Goal: Information Seeking & Learning: Learn about a topic

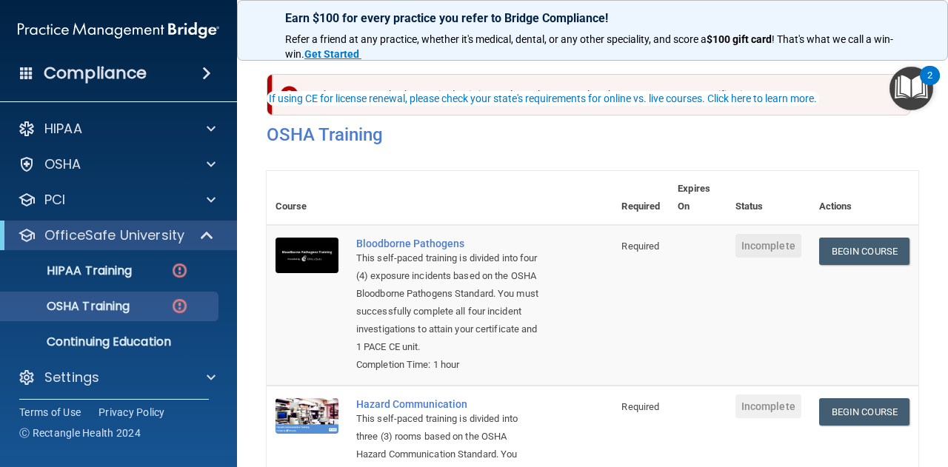
scroll to position [61, 0]
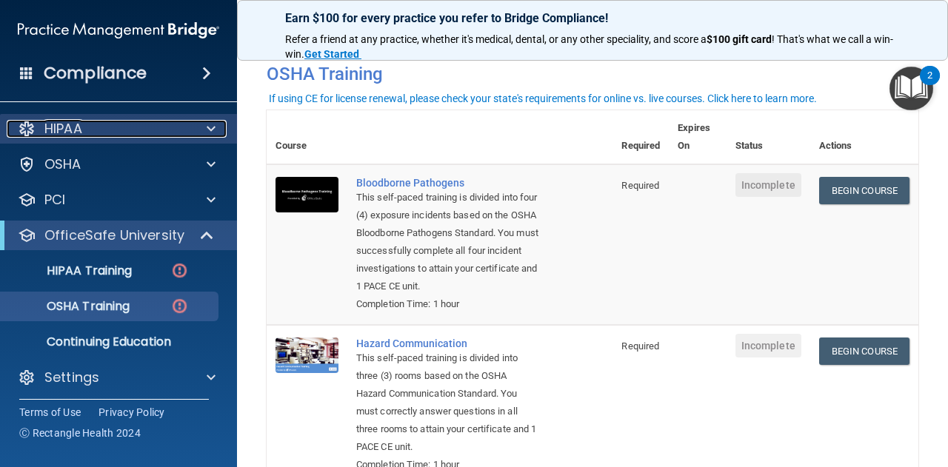
click at [214, 130] on span at bounding box center [211, 129] width 9 height 18
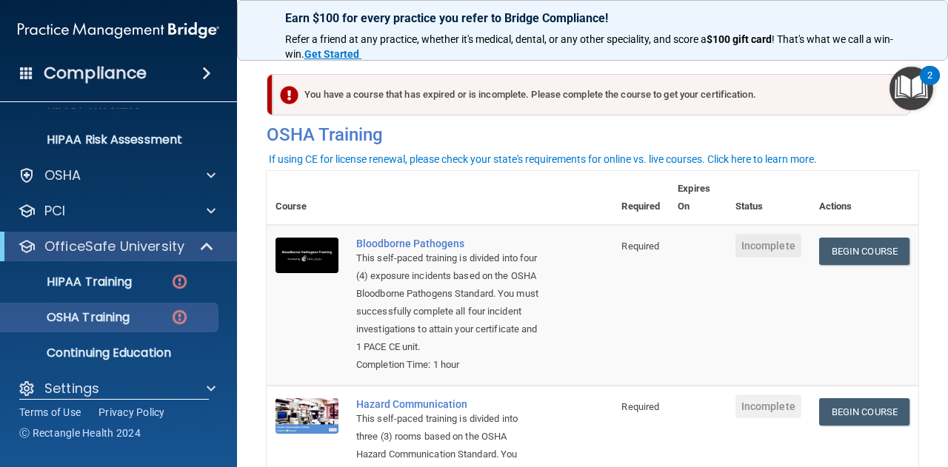
scroll to position [253, 0]
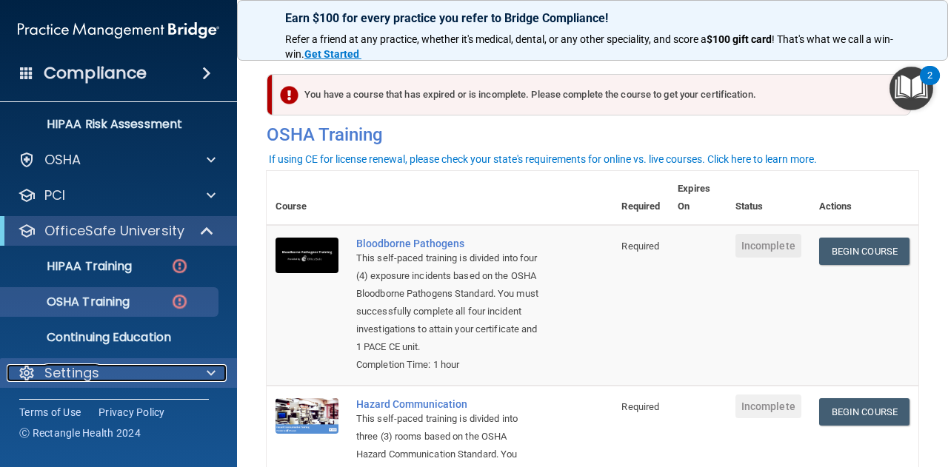
click at [153, 374] on div "Settings" at bounding box center [99, 373] width 184 height 18
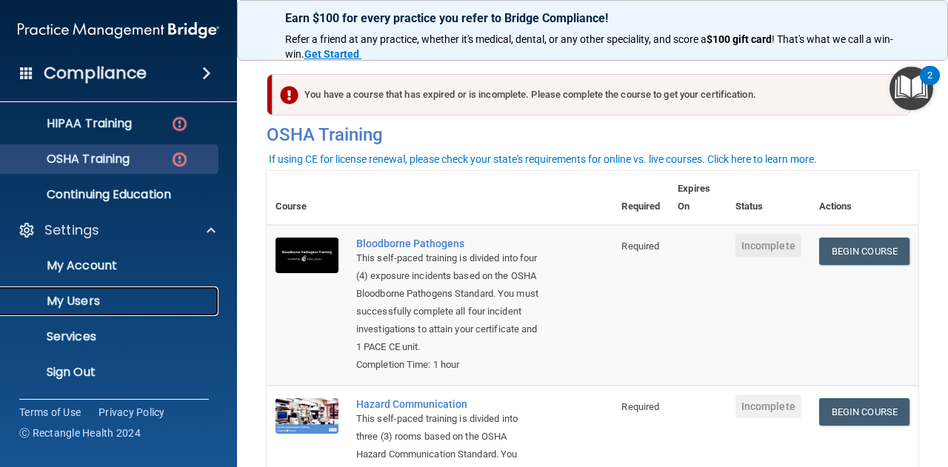
click at [138, 295] on p "My Users" at bounding box center [111, 301] width 202 height 15
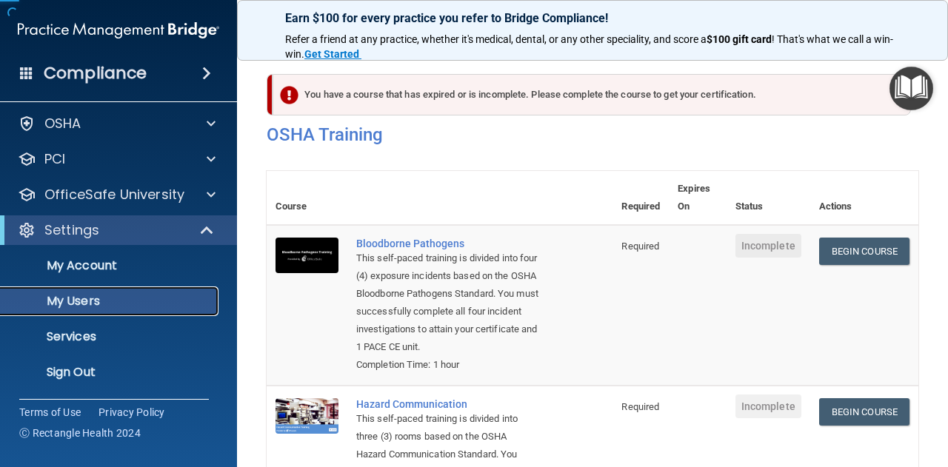
scroll to position [40, 0]
select select "20"
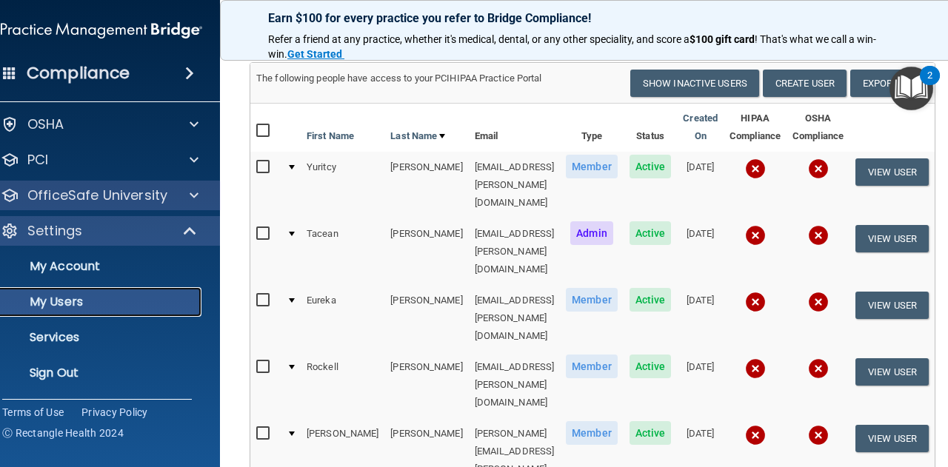
scroll to position [0, 0]
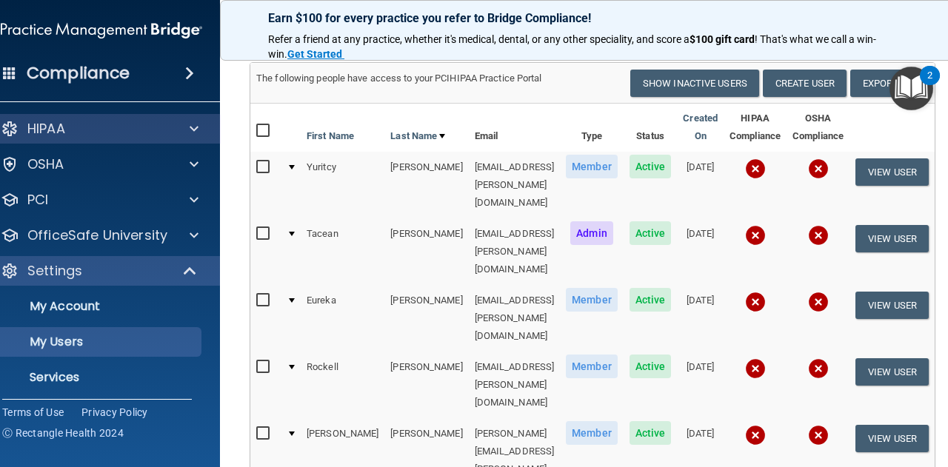
click at [167, 115] on div "HIPAA" at bounding box center [102, 129] width 238 height 30
click at [190, 126] on span at bounding box center [194, 129] width 9 height 18
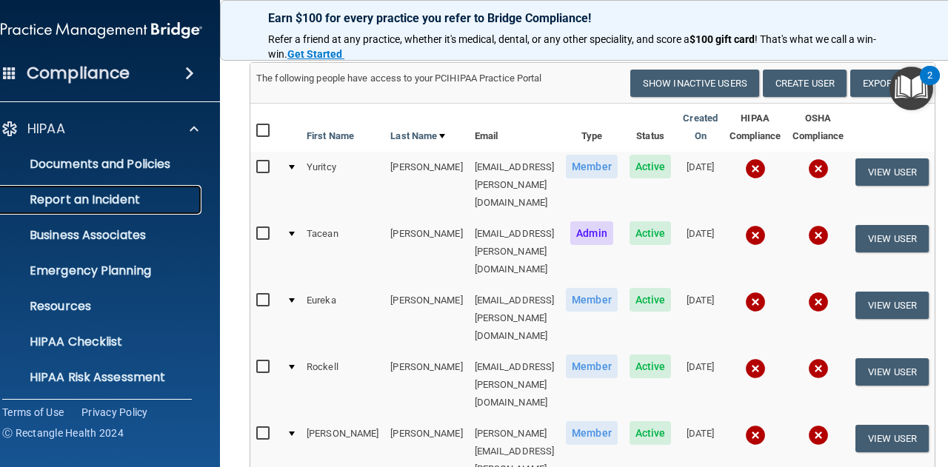
click at [102, 193] on p "Report an Incident" at bounding box center [94, 199] width 202 height 15
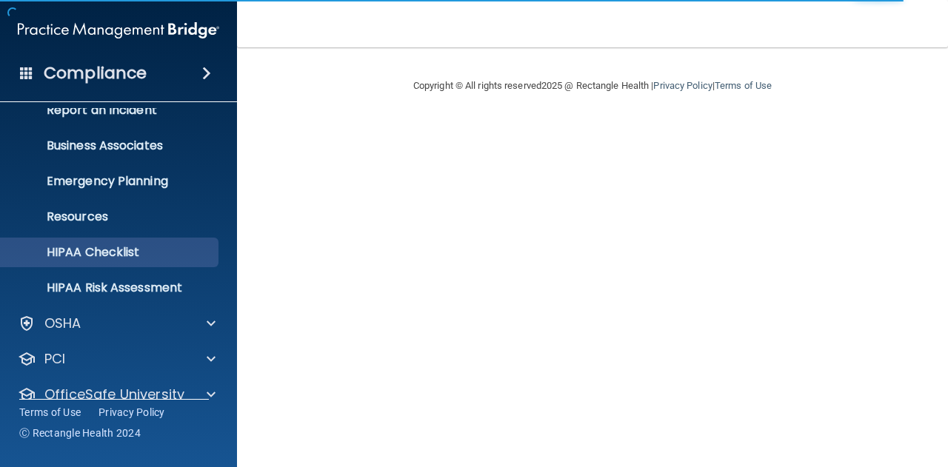
scroll to position [106, 0]
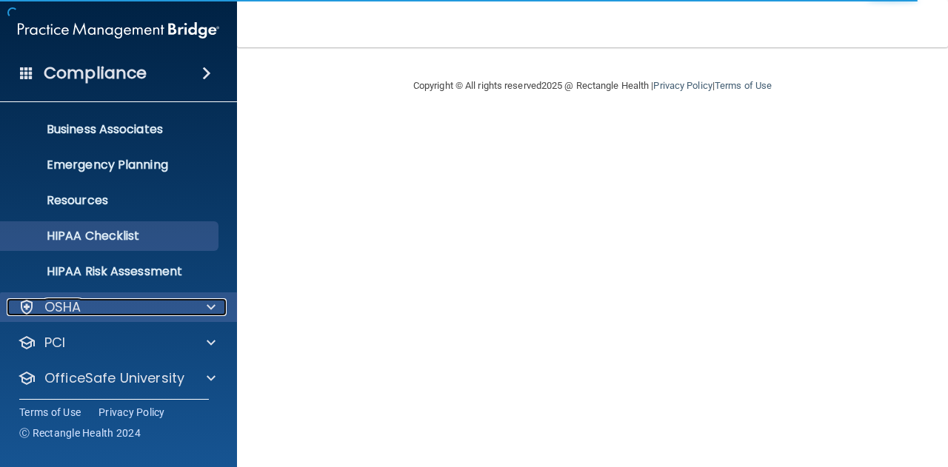
click at [169, 307] on div "OSHA" at bounding box center [99, 307] width 184 height 18
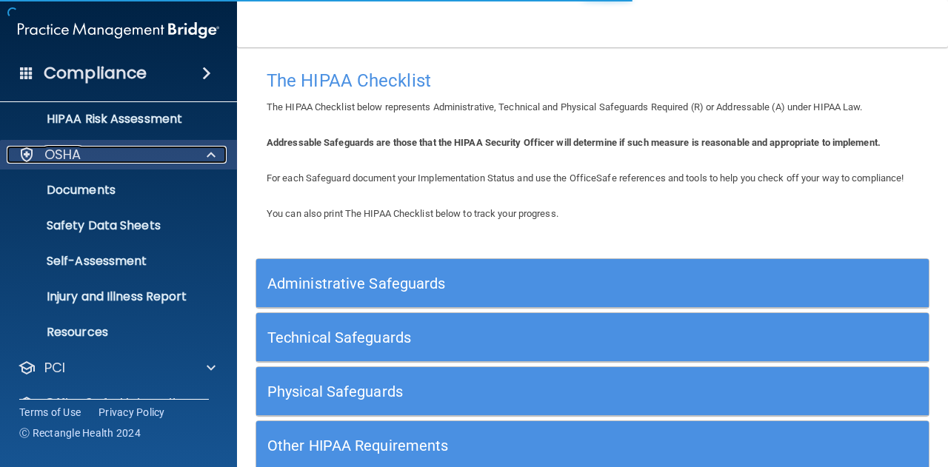
scroll to position [258, 0]
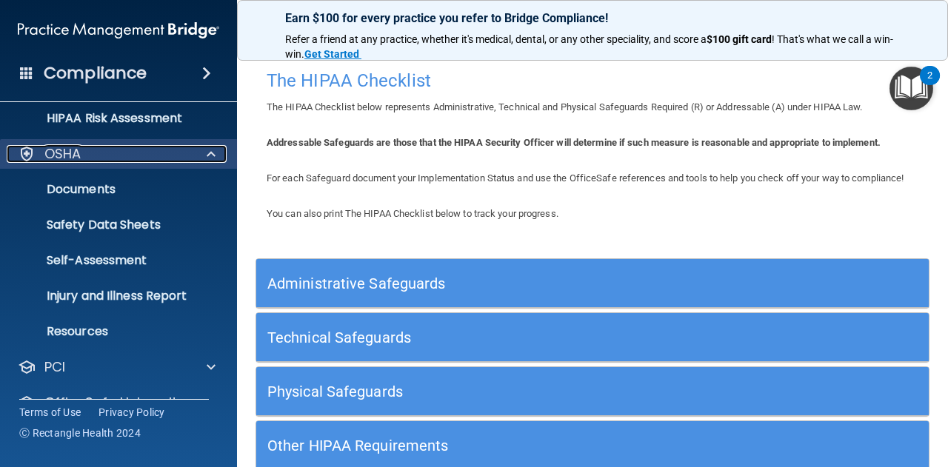
click at [199, 153] on div at bounding box center [208, 154] width 37 height 18
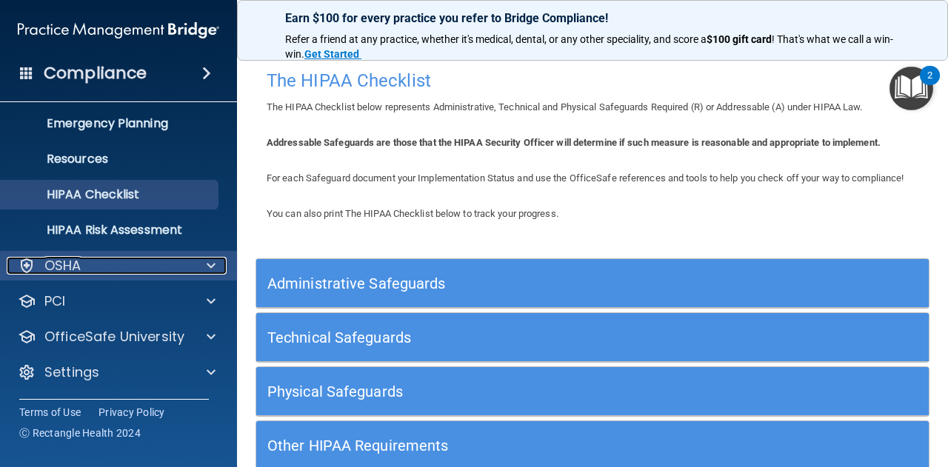
scroll to position [147, 0]
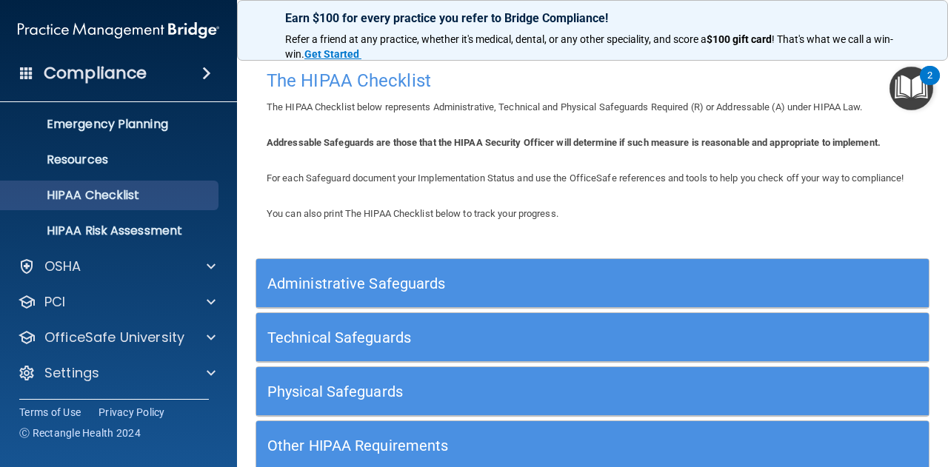
click at [213, 85] on div "Compliance" at bounding box center [118, 73] width 237 height 33
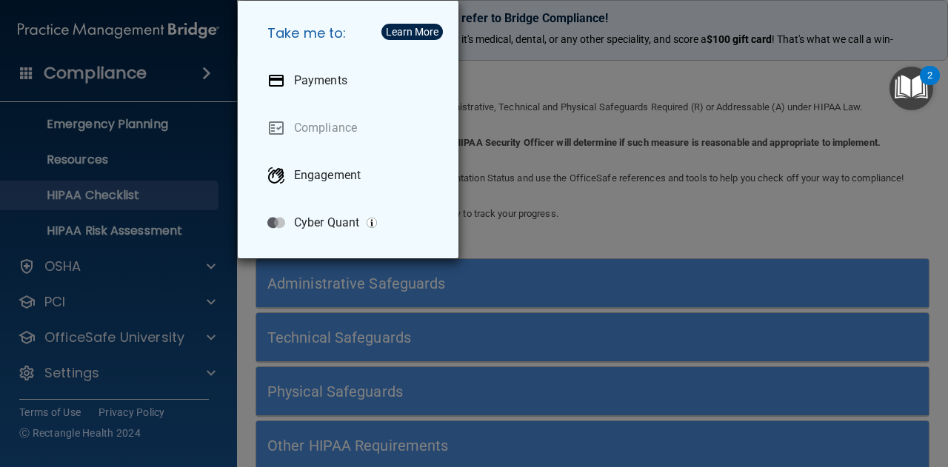
click at [201, 65] on div "Take me to: Payments Compliance Engagement Cyber Quant" at bounding box center [474, 233] width 948 height 467
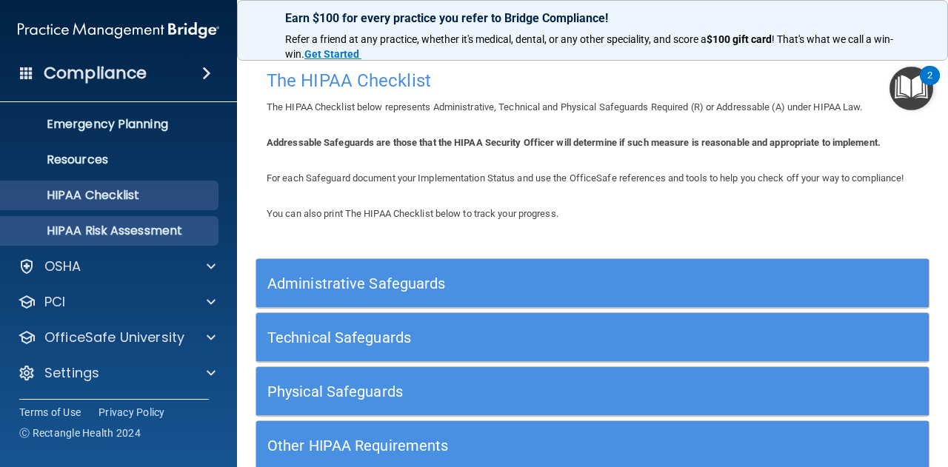
scroll to position [0, 0]
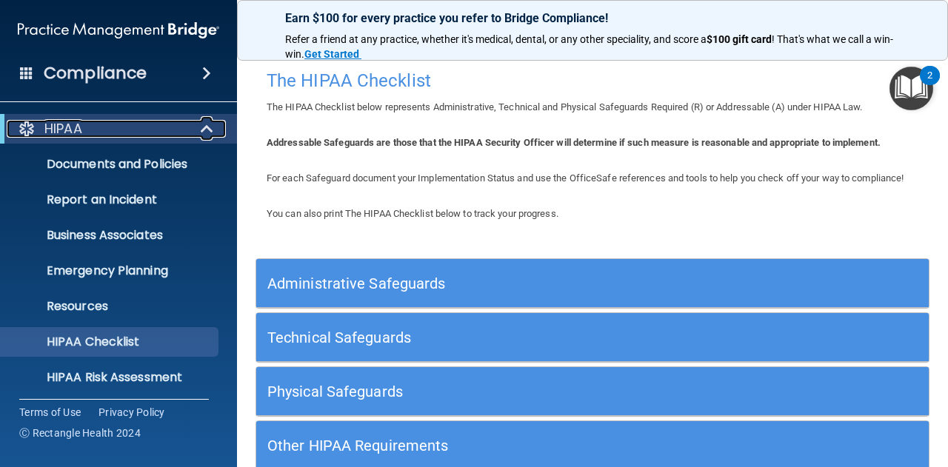
click at [206, 131] on span at bounding box center [208, 129] width 13 height 18
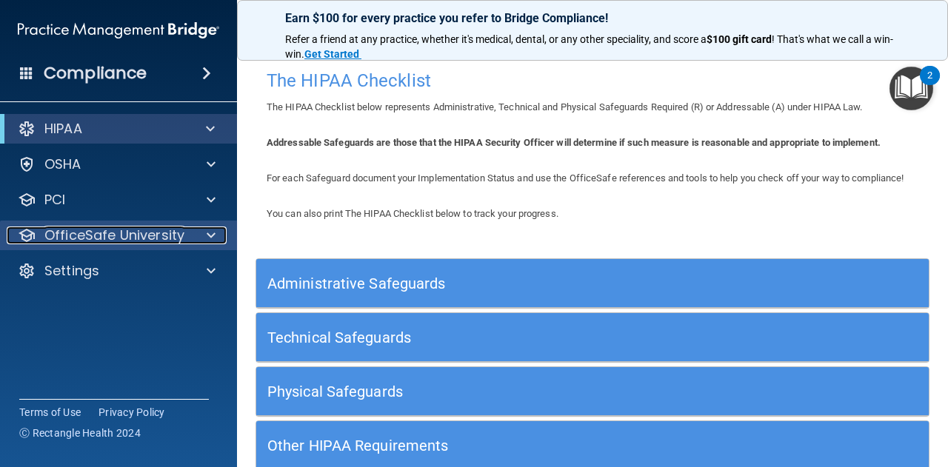
click at [202, 230] on div at bounding box center [208, 236] width 37 height 18
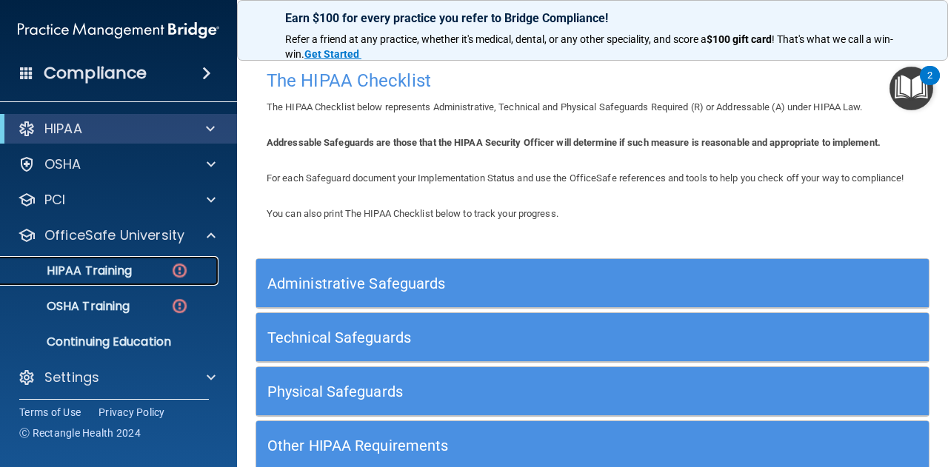
click at [155, 269] on div "HIPAA Training" at bounding box center [111, 271] width 202 height 15
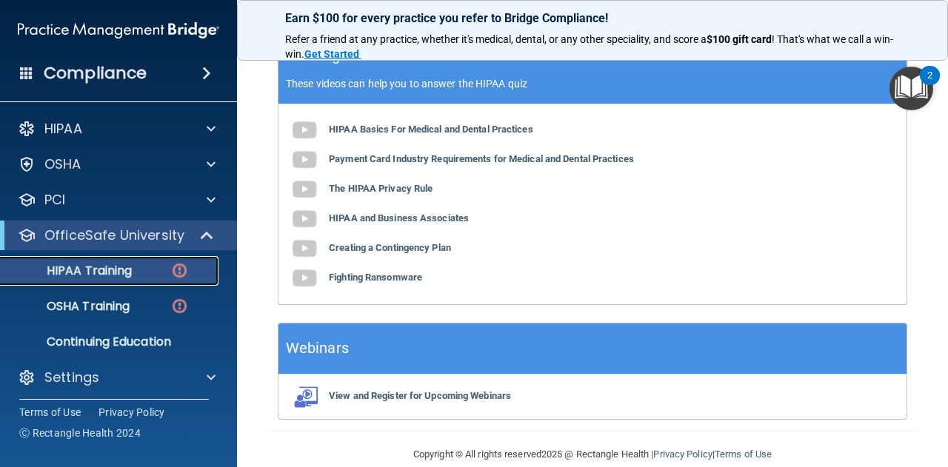
scroll to position [609, 0]
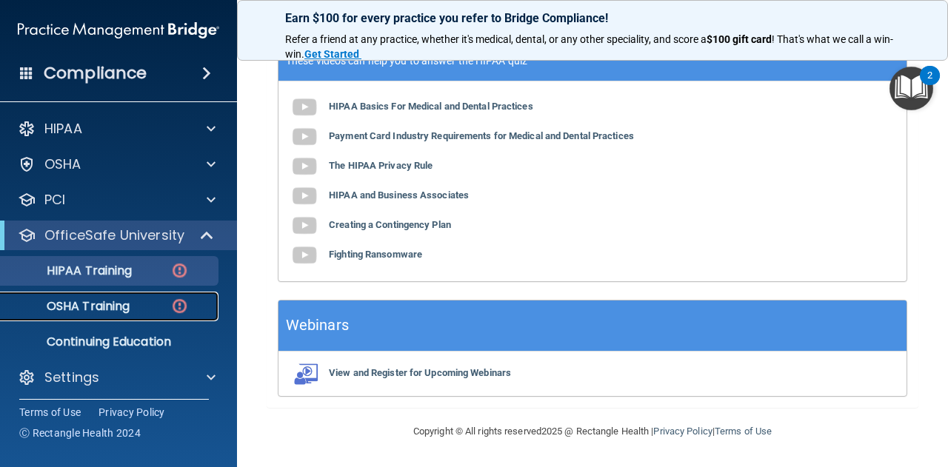
click at [161, 313] on div "OSHA Training" at bounding box center [111, 306] width 202 height 15
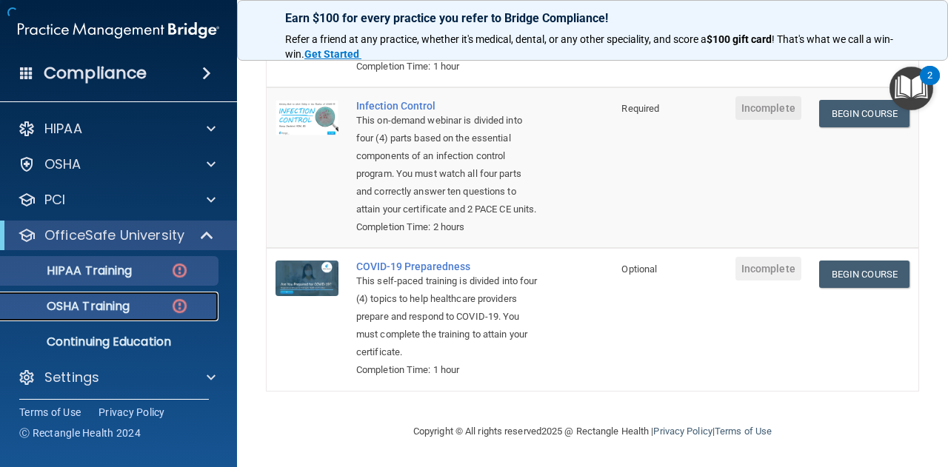
scroll to position [496, 0]
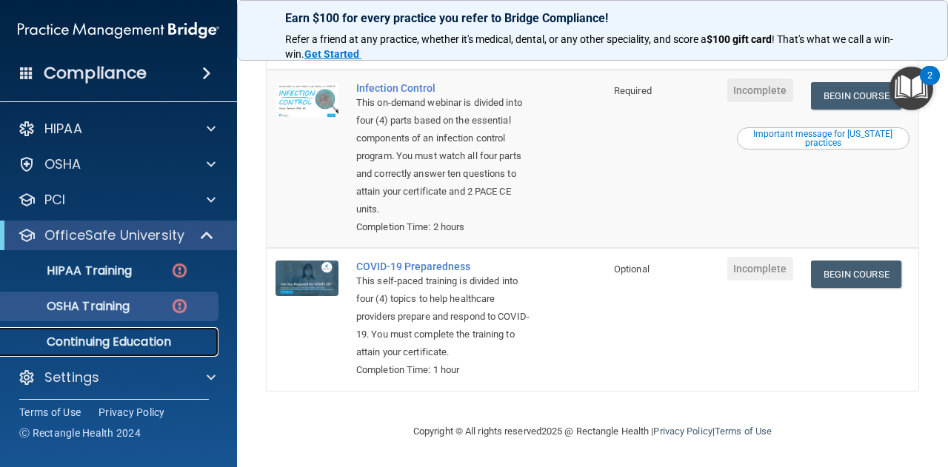
click at [164, 341] on p "Continuing Education" at bounding box center [111, 342] width 202 height 15
